Goal: Transaction & Acquisition: Register for event/course

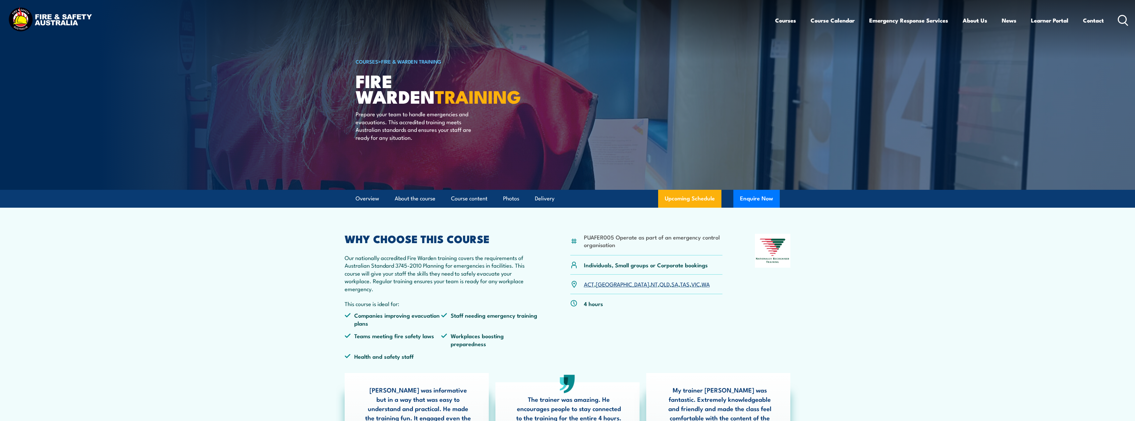
click at [702, 286] on link "WA" at bounding box center [706, 284] width 8 height 8
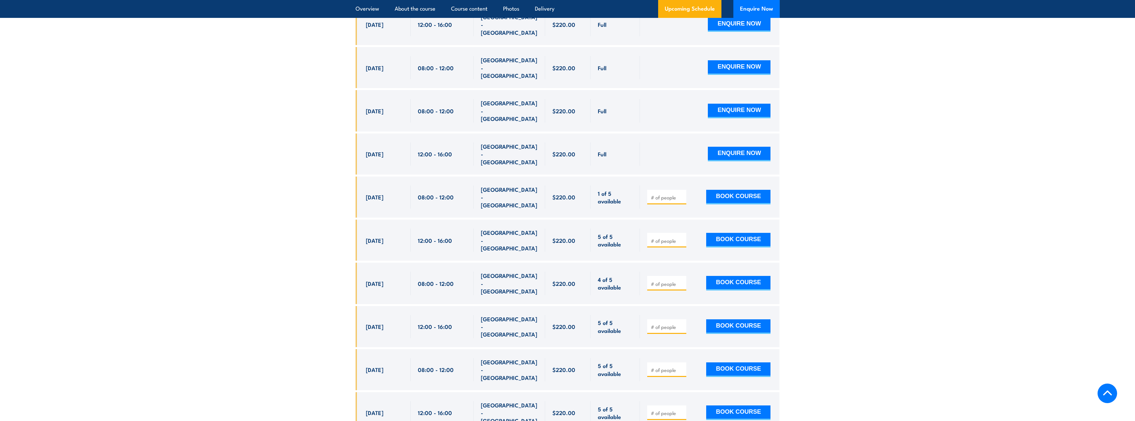
scroll to position [1366, 0]
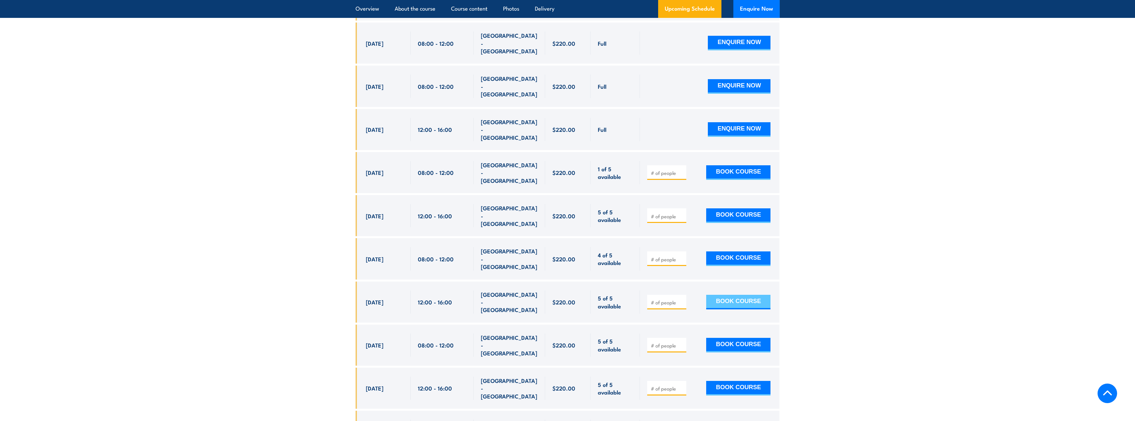
click at [736, 295] on button "BOOK COURSE" at bounding box center [738, 302] width 64 height 15
click at [668, 299] on input "number" at bounding box center [667, 302] width 33 height 7
type input "1"
click at [732, 295] on button "BOOK COURSE" at bounding box center [738, 302] width 64 height 15
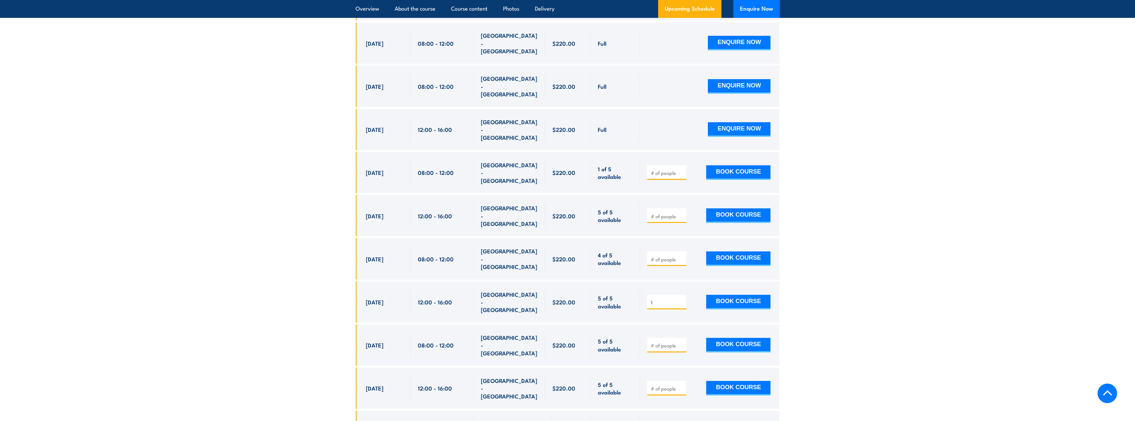
click at [653, 299] on input "1" at bounding box center [667, 302] width 33 height 7
type input "2"
click at [682, 299] on input "2" at bounding box center [667, 302] width 33 height 7
drag, startPoint x: 658, startPoint y: 230, endPoint x: 652, endPoint y: 231, distance: 5.7
click at [652, 299] on input "2" at bounding box center [667, 302] width 33 height 7
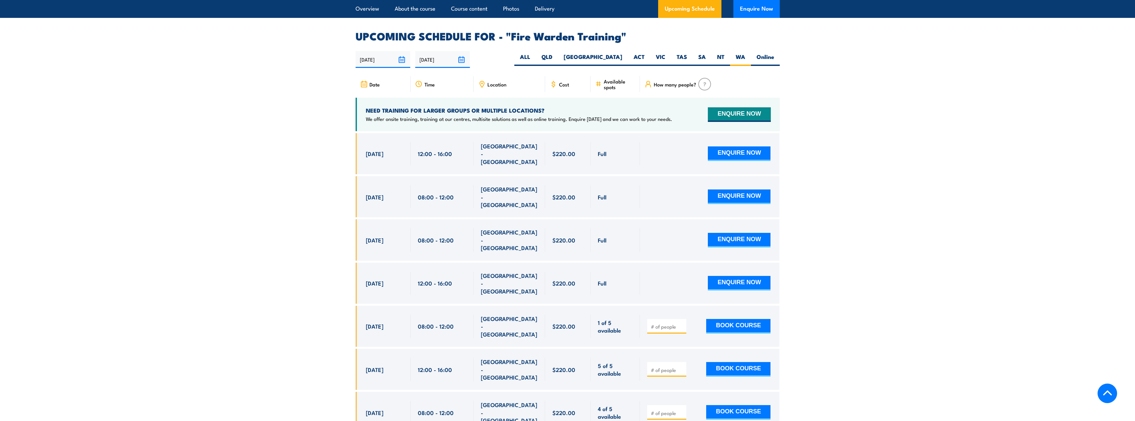
scroll to position [1200, 0]
